Goal: Task Accomplishment & Management: Use online tool/utility

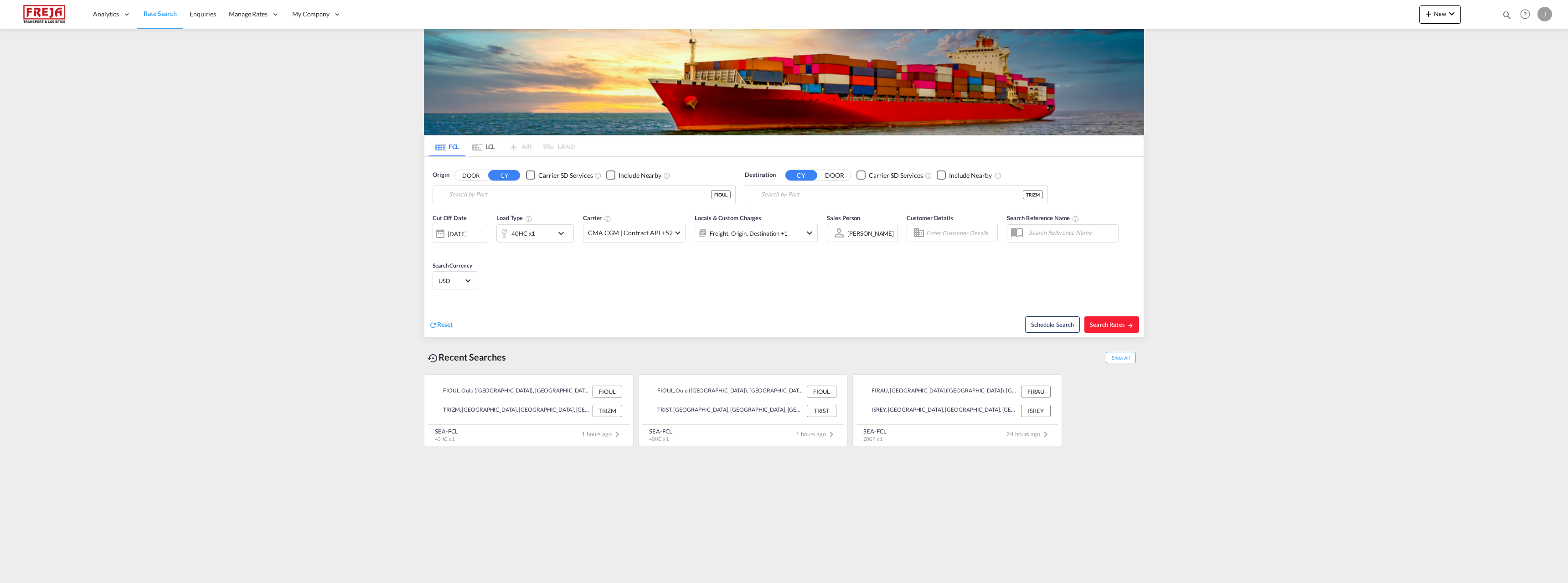
type input "Oulu (Uleaborg), FIOUL"
type input "Izmir, TRIZM"
drag, startPoint x: 550, startPoint y: 196, endPoint x: 315, endPoint y: 191, distance: 235.1
click at [315, 191] on md-content "Analytics Reports Dashboard Rate Search Enquiries Manage Rates Contract Rates" at bounding box center [784, 292] width 1568 height 583
click at [590, 198] on input "Oulu (Uleaborg), FIOUL" at bounding box center [590, 195] width 282 height 13
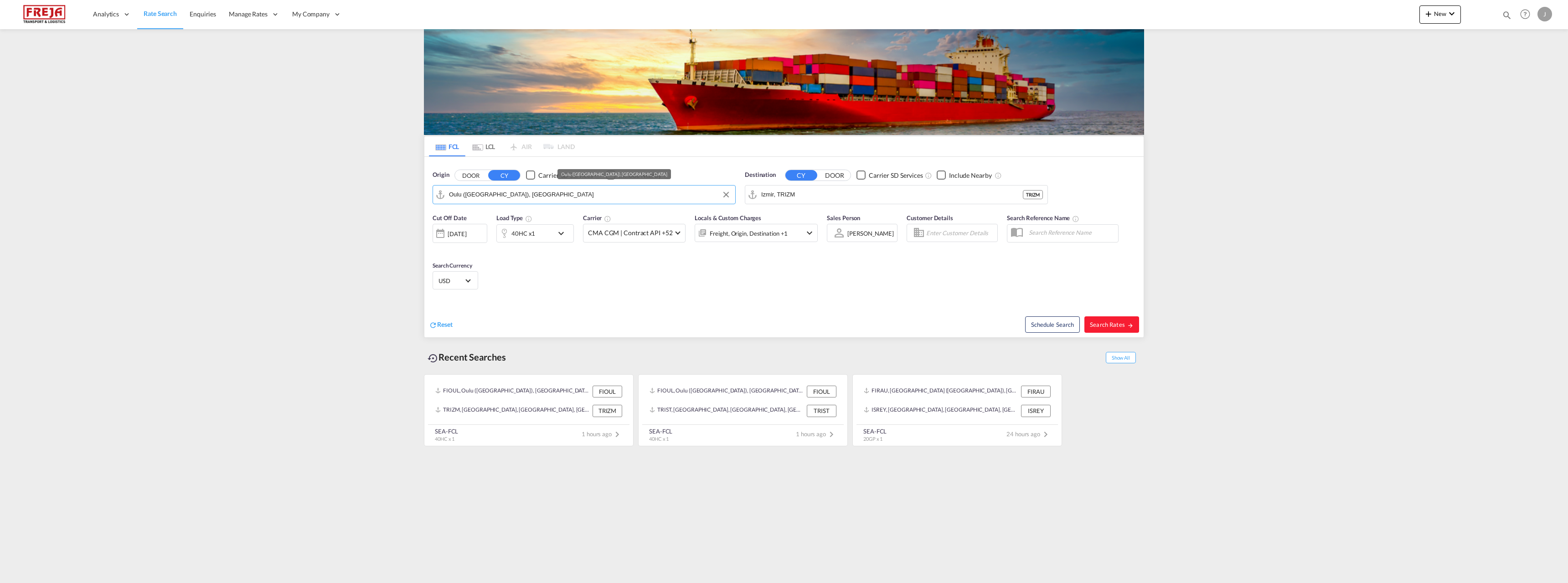
click at [590, 198] on input "Oulu (Uleaborg), FIOUL" at bounding box center [590, 195] width 282 height 13
click at [527, 219] on div "Helsinki (Helsingfors) Finland FIHEL" at bounding box center [519, 222] width 173 height 33
type input "[GEOGRAPHIC_DATA] ([GEOGRAPHIC_DATA]), [GEOGRAPHIC_DATA]"
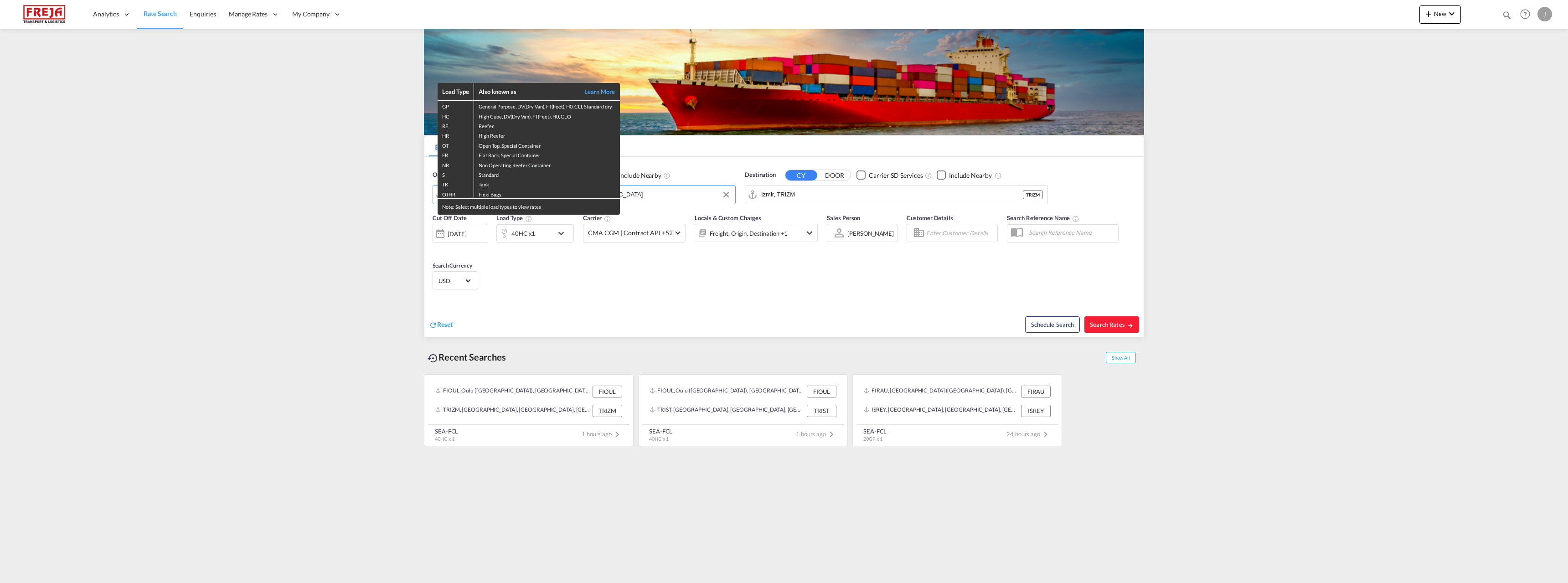
click at [892, 200] on div "Load Type Also known as Learn More GP General Purpose, DV(Dry Van), FT(Feet), H…" at bounding box center [784, 292] width 1568 height 583
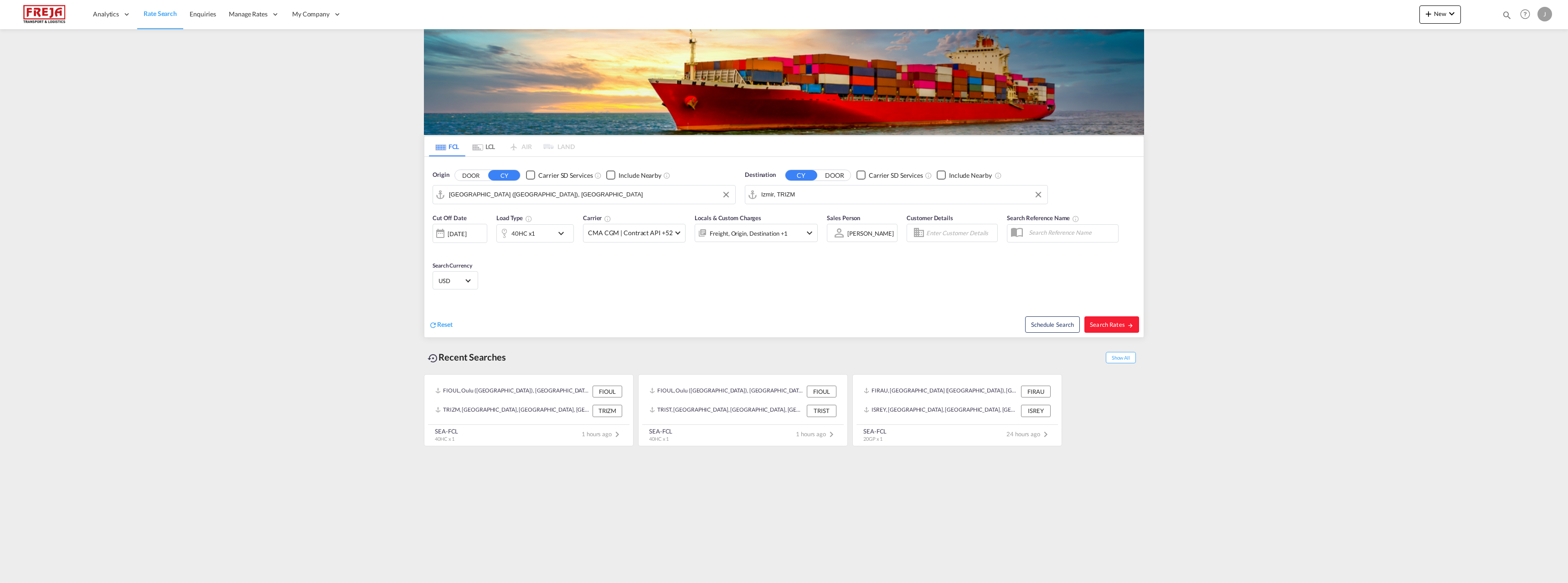
click at [892, 200] on input "Izmir, TRIZM" at bounding box center [902, 195] width 282 height 13
click at [788, 217] on div "Jebel Ali United Arab Emirates AEJEA" at bounding box center [831, 219] width 173 height 27
type input "[GEOGRAPHIC_DATA], [GEOGRAPHIC_DATA]"
click at [1104, 323] on span "Search Rates" at bounding box center [1111, 324] width 44 height 7
type input "FIHEL to AEJEA / 9 Oct 2025"
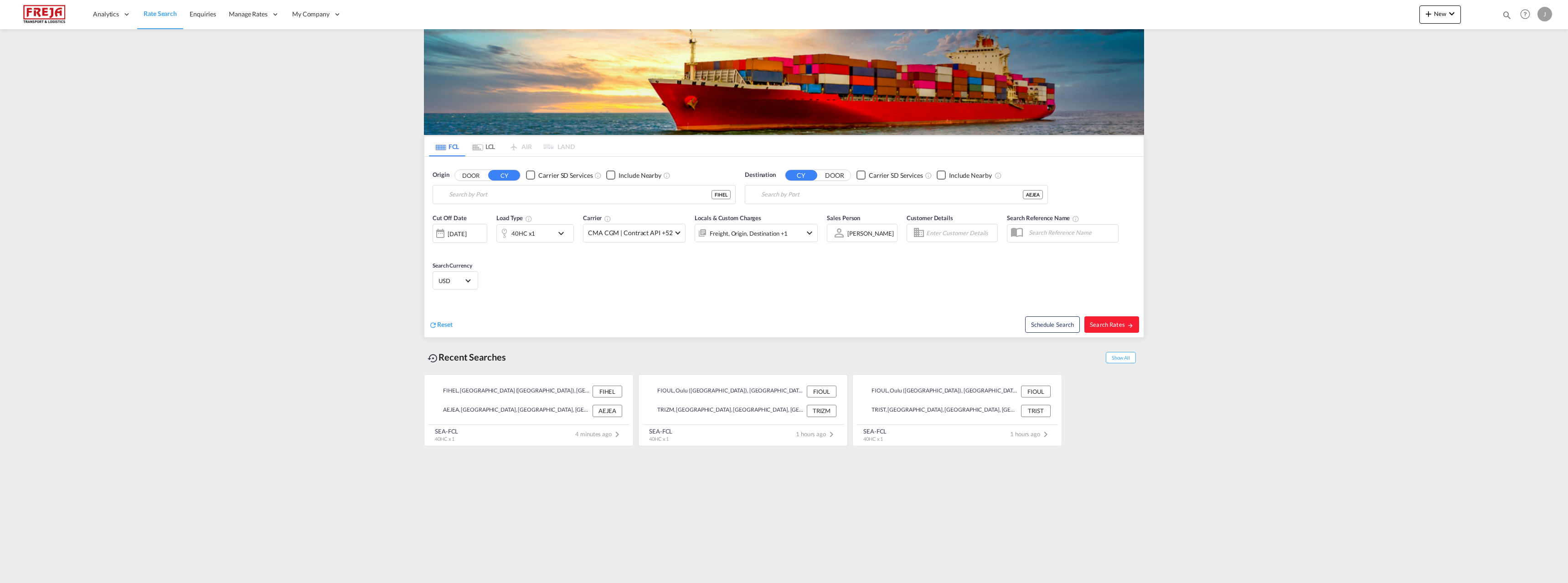
type input "[GEOGRAPHIC_DATA] ([GEOGRAPHIC_DATA]), [GEOGRAPHIC_DATA]"
type input "[GEOGRAPHIC_DATA], [GEOGRAPHIC_DATA]"
click at [1451, 12] on md-icon "icon-chevron-down" at bounding box center [1452, 13] width 11 height 11
click at [1489, 74] on div "Ratesheet" at bounding box center [1489, 68] width 33 height 23
